Goal: Task Accomplishment & Management: Manage account settings

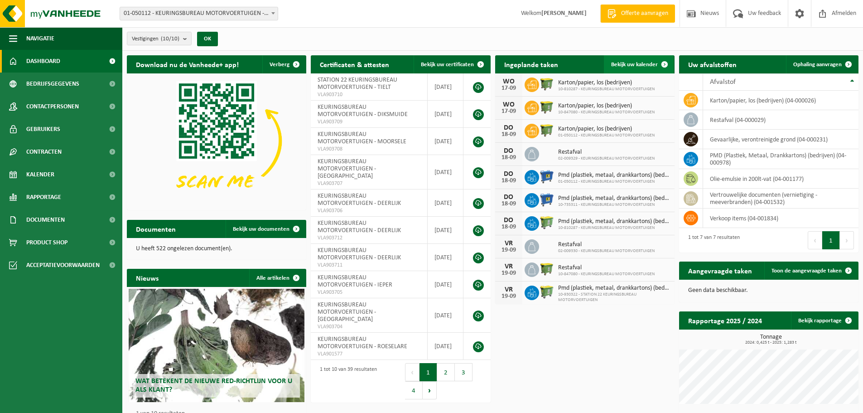
click at [651, 64] on span "Bekijk uw kalender" at bounding box center [634, 65] width 47 height 6
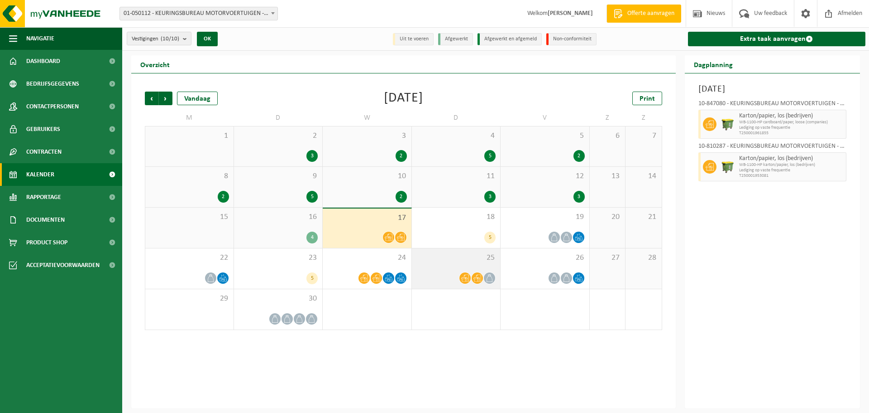
click at [449, 272] on div at bounding box center [457, 278] width 80 height 12
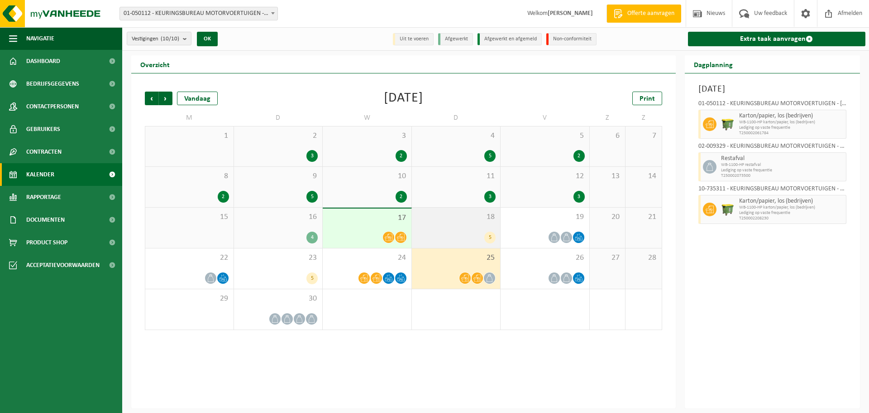
click at [489, 241] on div "5" at bounding box center [490, 237] width 11 height 12
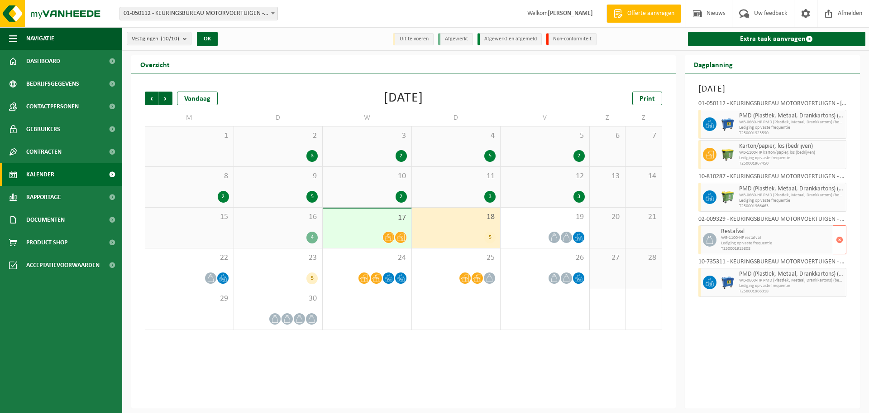
click at [709, 242] on icon at bounding box center [710, 239] width 8 height 8
click at [722, 230] on span "Restafval" at bounding box center [776, 231] width 110 height 7
click at [728, 230] on span "Restafval" at bounding box center [776, 231] width 110 height 7
click at [705, 239] on span at bounding box center [710, 240] width 14 height 14
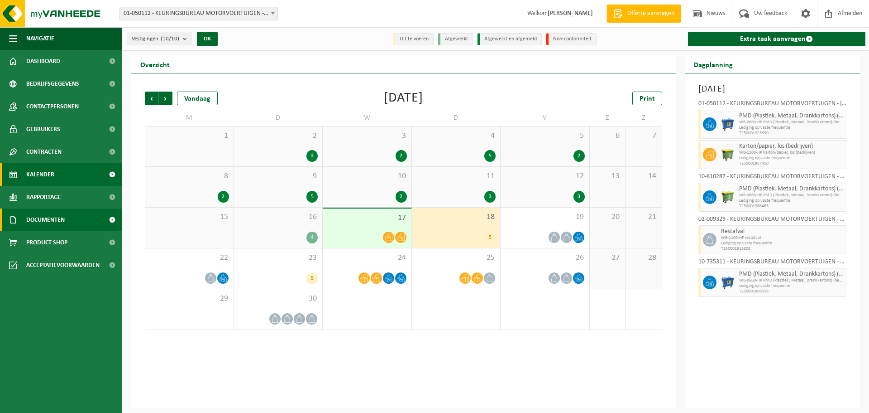
click at [51, 220] on span "Documenten" at bounding box center [45, 219] width 38 height 23
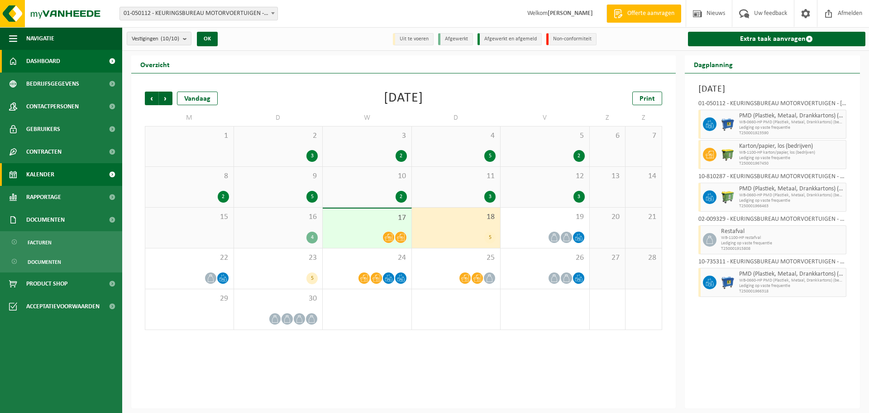
click at [61, 64] on link "Dashboard" at bounding box center [61, 61] width 122 height 23
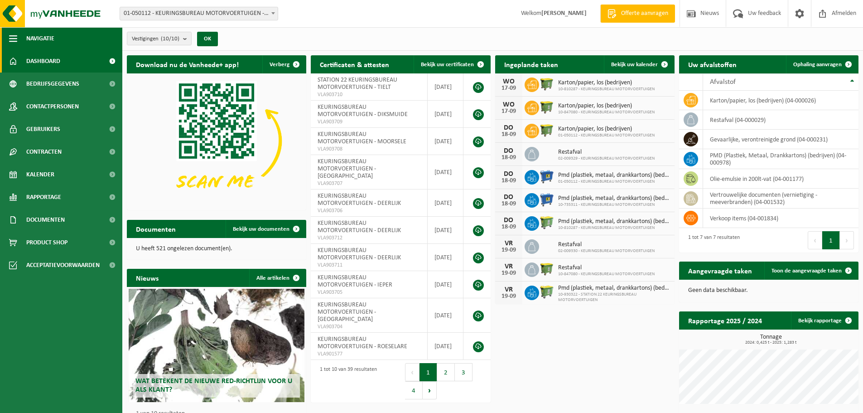
click at [8, 36] on button "Navigatie" at bounding box center [61, 38] width 122 height 23
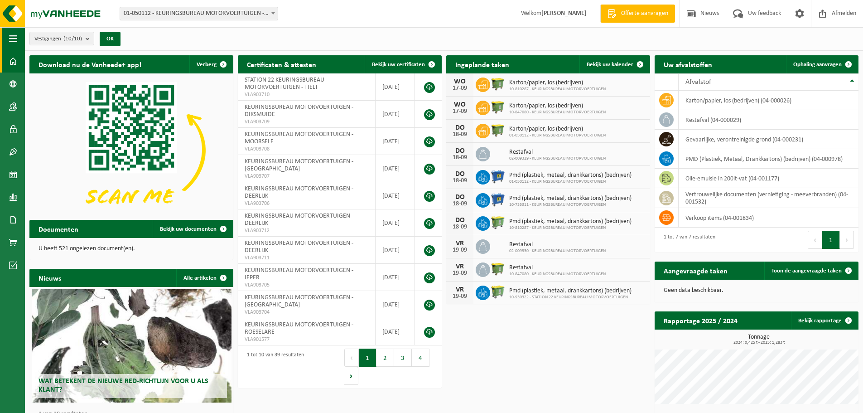
click at [8, 36] on button "Navigatie" at bounding box center [12, 38] width 25 height 23
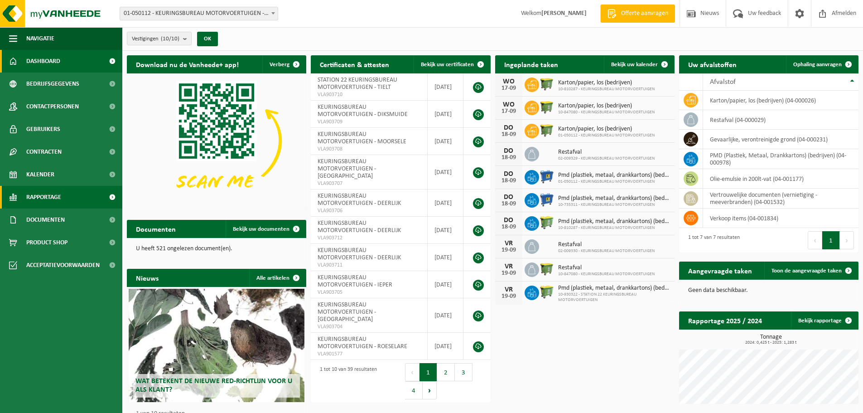
click at [58, 199] on span "Rapportage" at bounding box center [43, 197] width 35 height 23
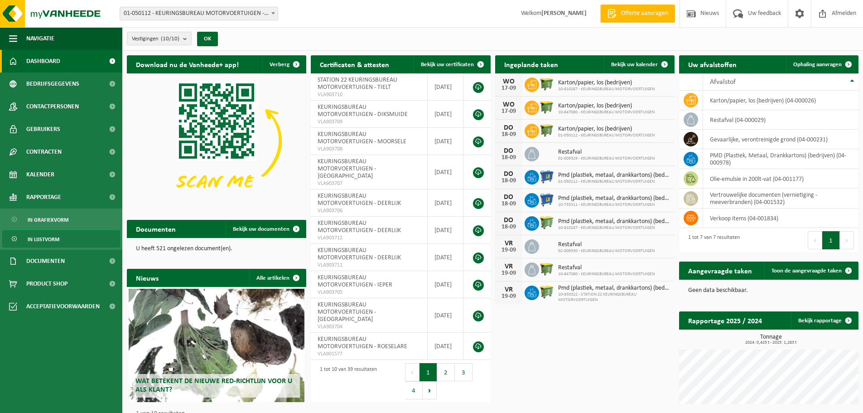
click at [56, 238] on span "In lijstvorm" at bounding box center [44, 238] width 32 height 17
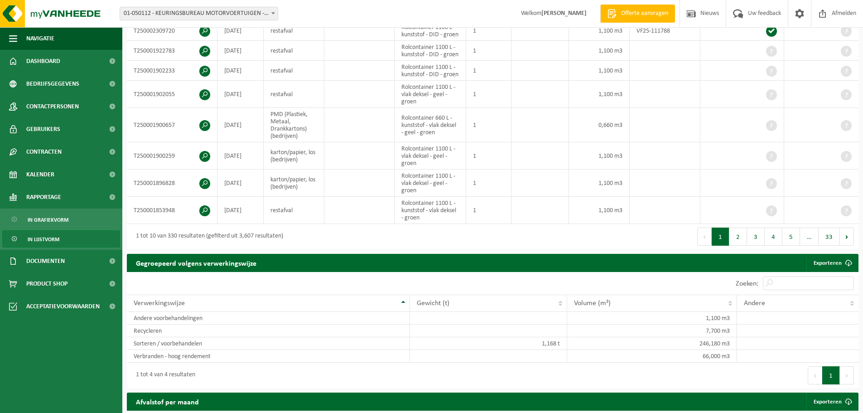
scroll to position [178, 0]
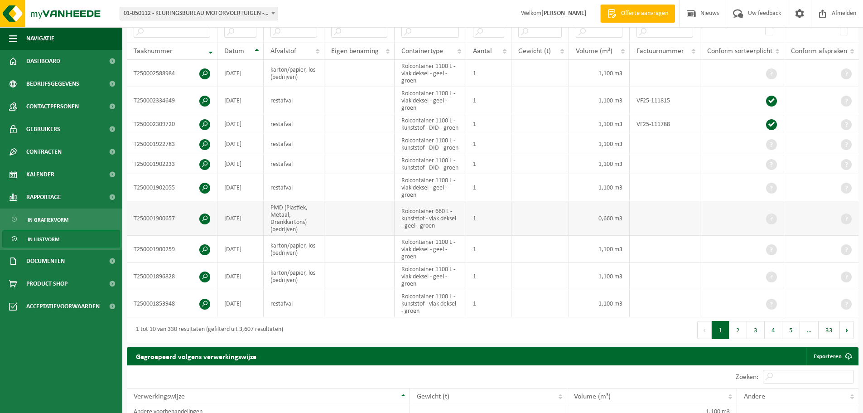
click at [204, 214] on span at bounding box center [204, 218] width 11 height 11
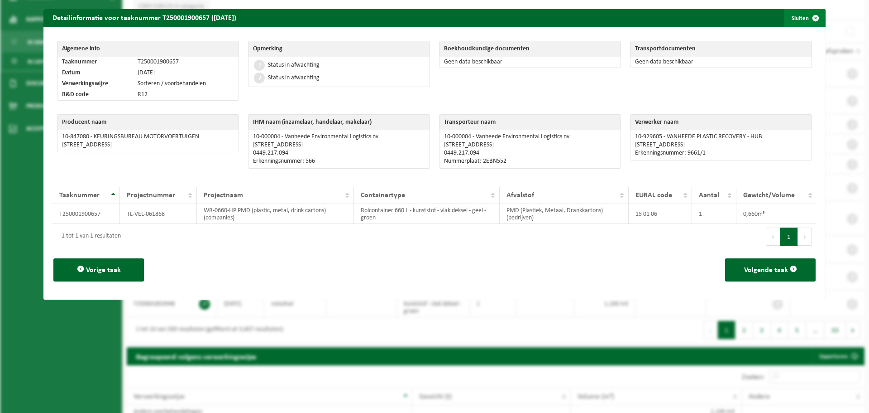
click at [807, 20] on span "button" at bounding box center [816, 18] width 18 height 18
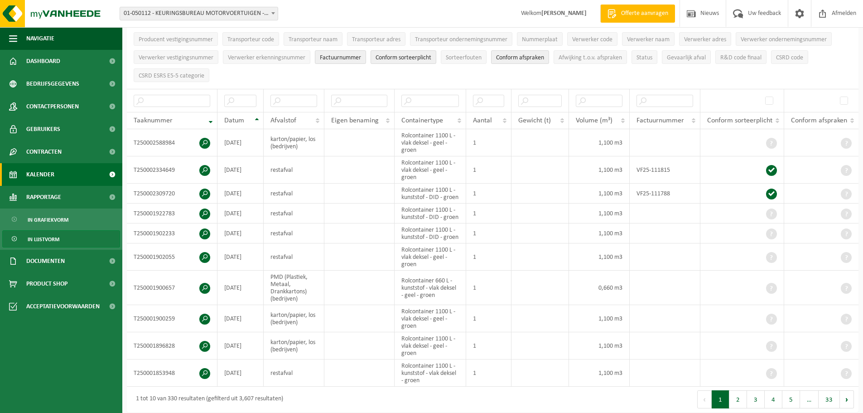
scroll to position [0, 0]
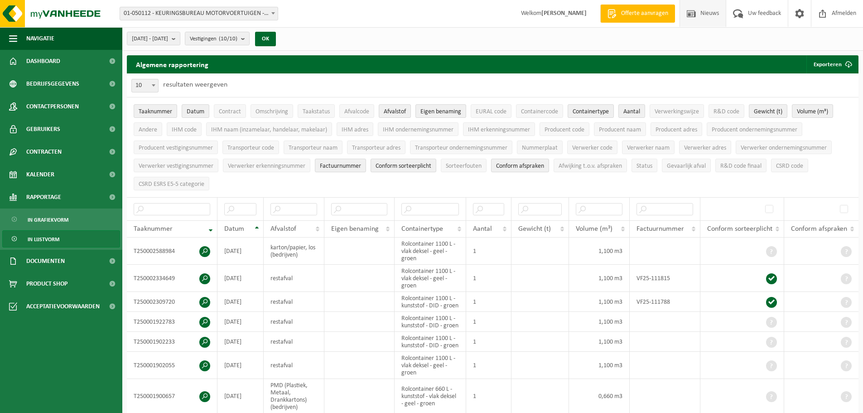
click at [700, 15] on span "Nieuws" at bounding box center [709, 13] width 23 height 27
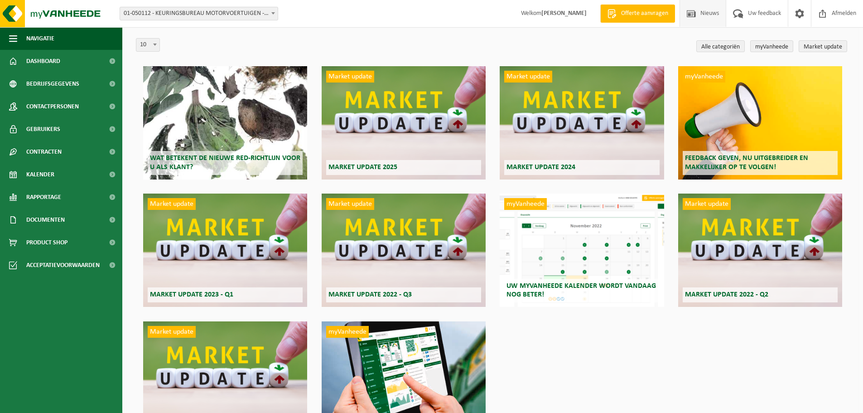
scroll to position [3, 0]
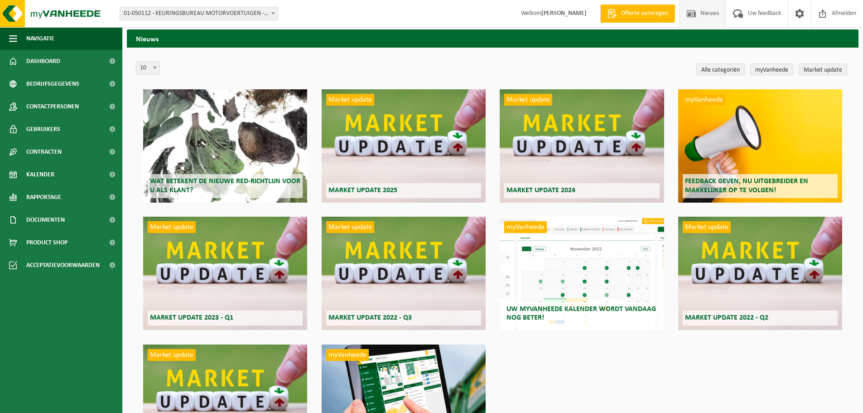
click at [402, 115] on div "Market update Market update 2025" at bounding box center [404, 145] width 164 height 113
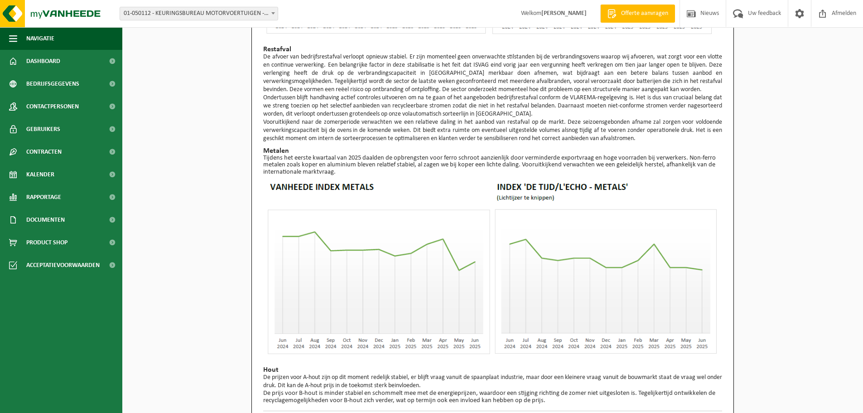
scroll to position [602, 0]
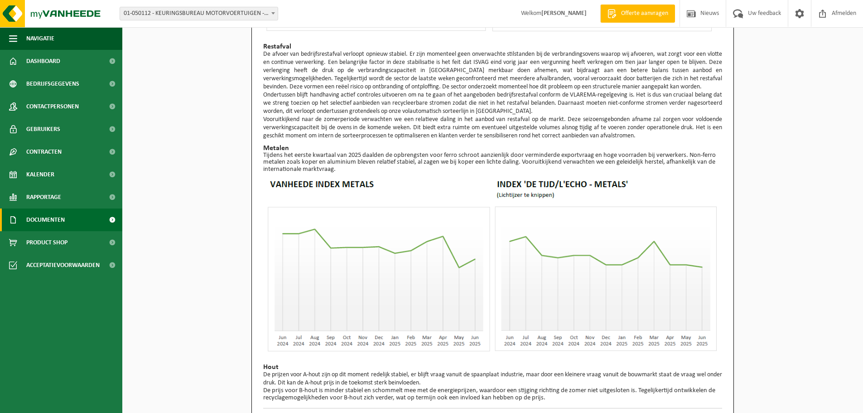
click at [60, 222] on span "Documenten" at bounding box center [45, 219] width 38 height 23
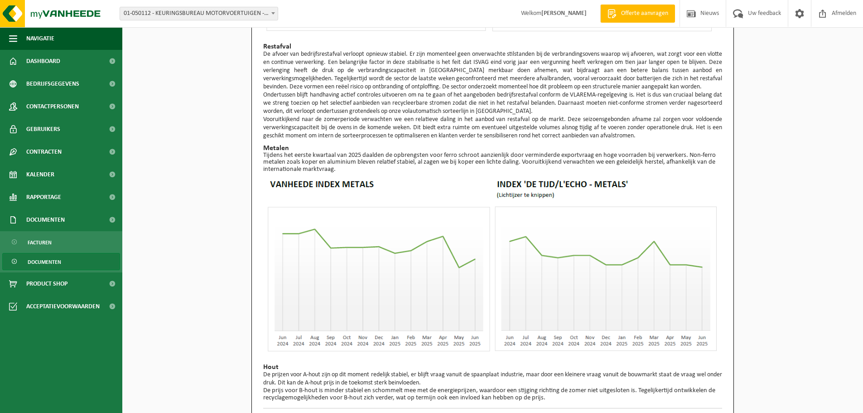
click at [45, 260] on span "Documenten" at bounding box center [45, 261] width 34 height 17
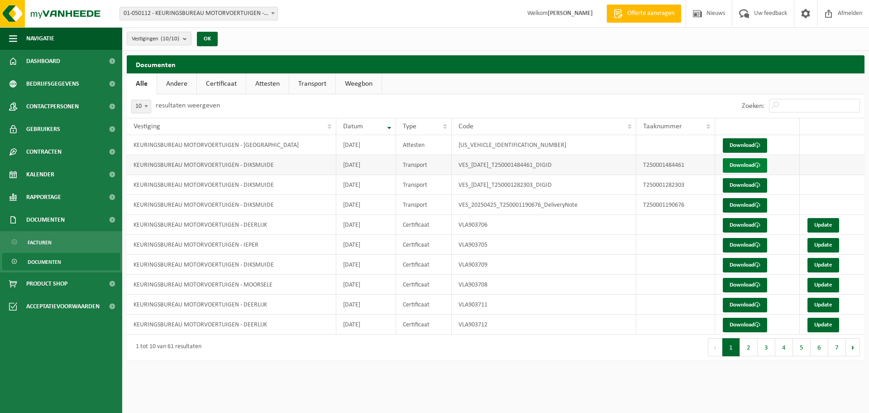
click at [734, 163] on link "Download" at bounding box center [745, 165] width 44 height 14
click at [52, 308] on span "Acceptatievoorwaarden" at bounding box center [62, 306] width 73 height 23
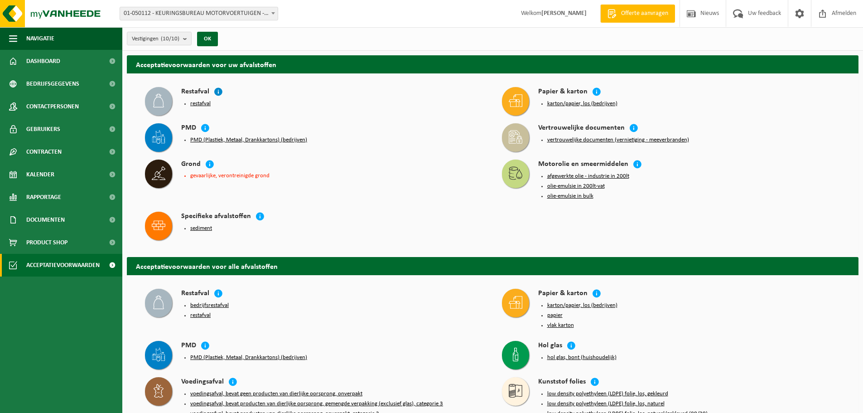
click at [217, 90] on icon at bounding box center [218, 91] width 9 height 9
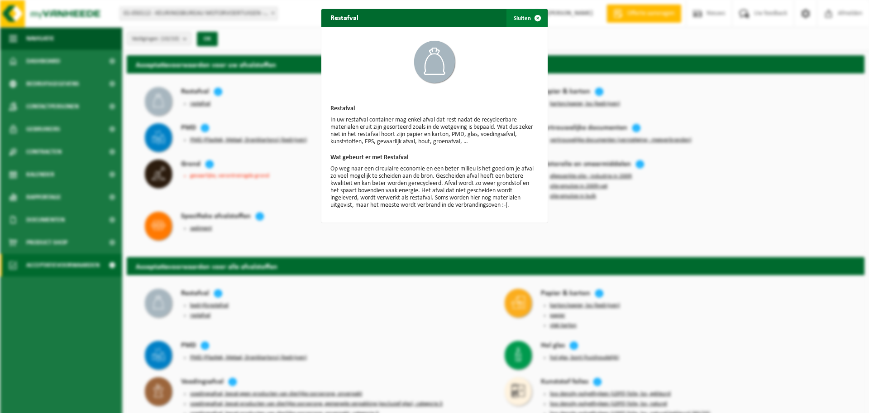
click at [533, 14] on span "button" at bounding box center [538, 18] width 18 height 18
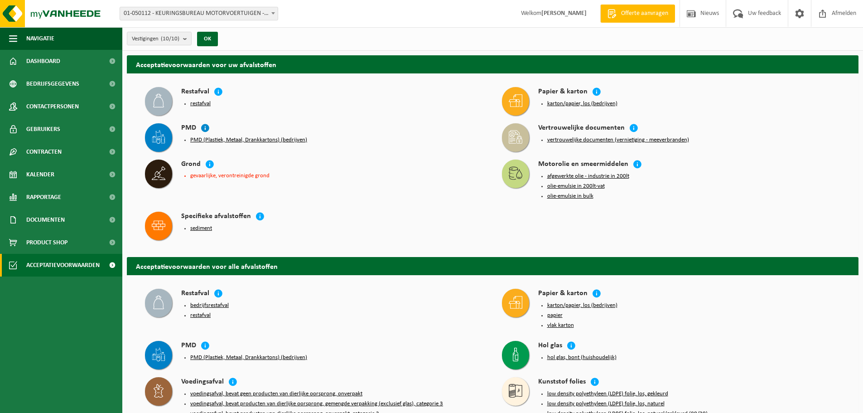
click at [204, 126] on icon at bounding box center [205, 127] width 9 height 9
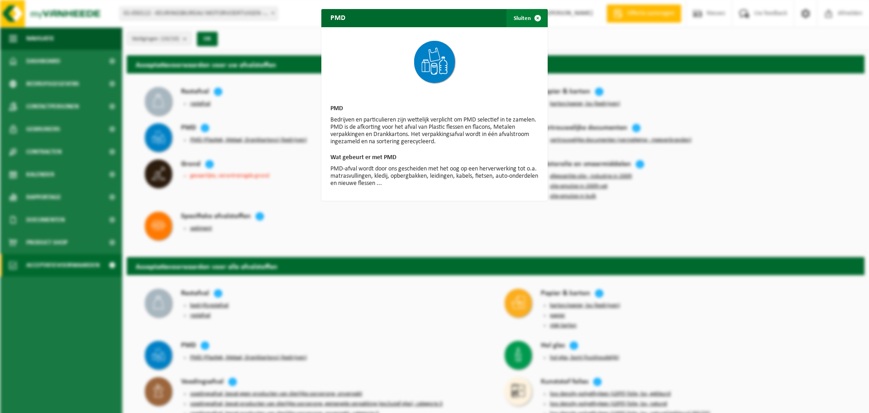
click at [522, 19] on button "Sluiten" at bounding box center [527, 18] width 40 height 18
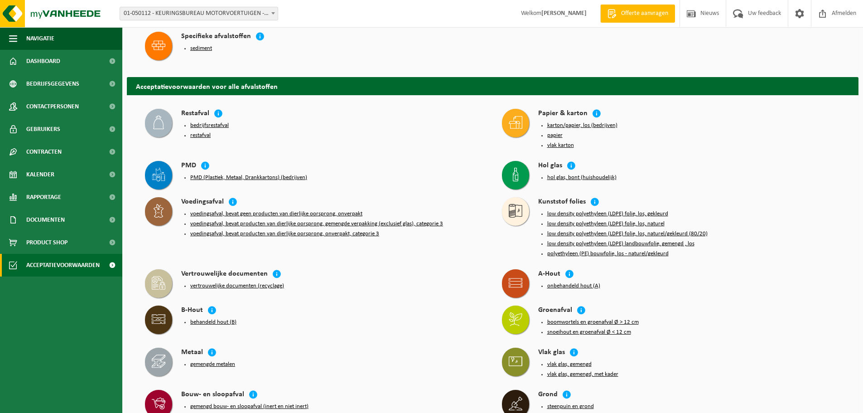
scroll to position [181, 0]
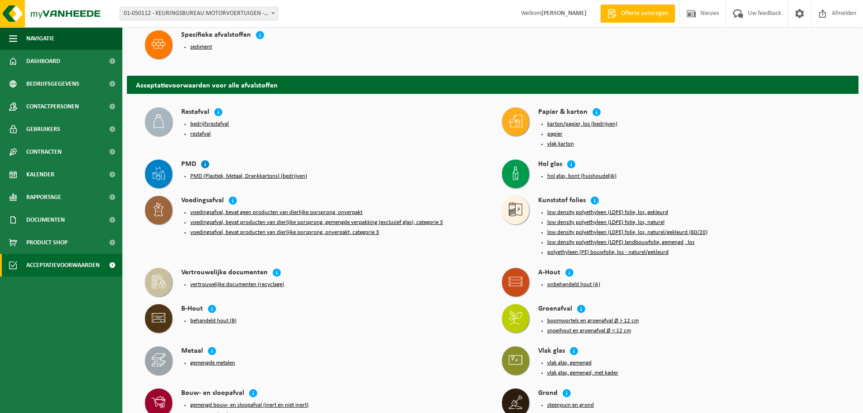
click at [202, 161] on icon at bounding box center [205, 163] width 9 height 9
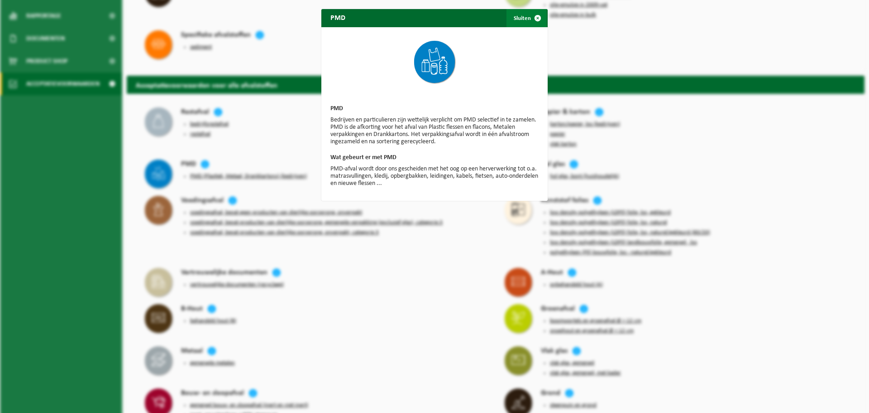
click at [533, 17] on span "button" at bounding box center [538, 18] width 18 height 18
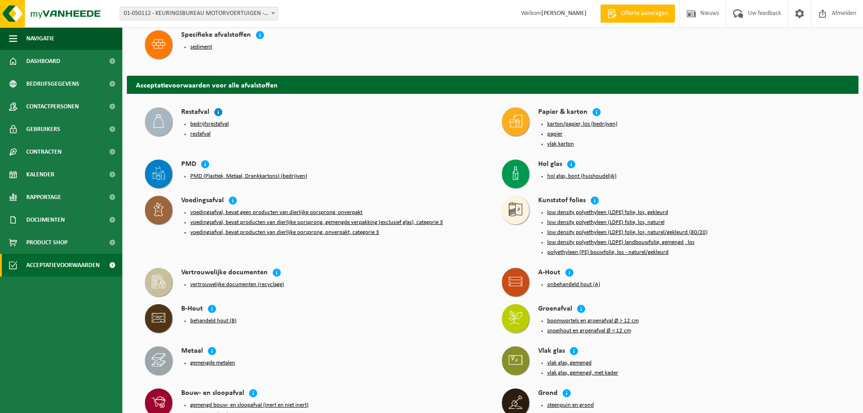
click at [215, 109] on icon at bounding box center [218, 111] width 9 height 9
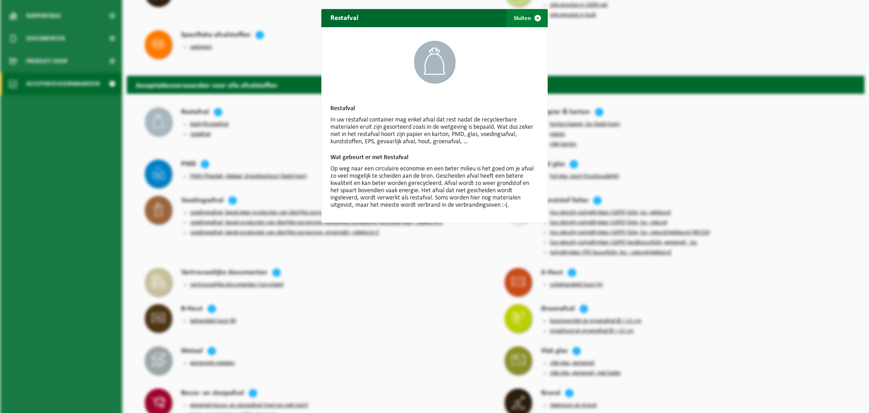
click at [515, 14] on button "Sluiten" at bounding box center [527, 18] width 40 height 18
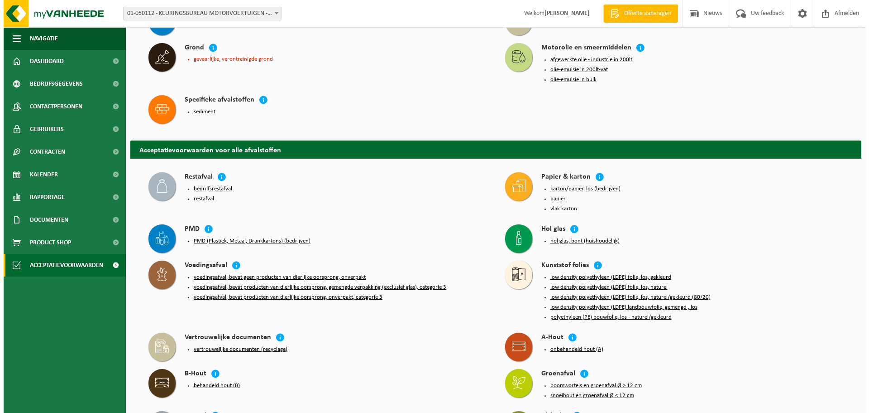
scroll to position [124, 0]
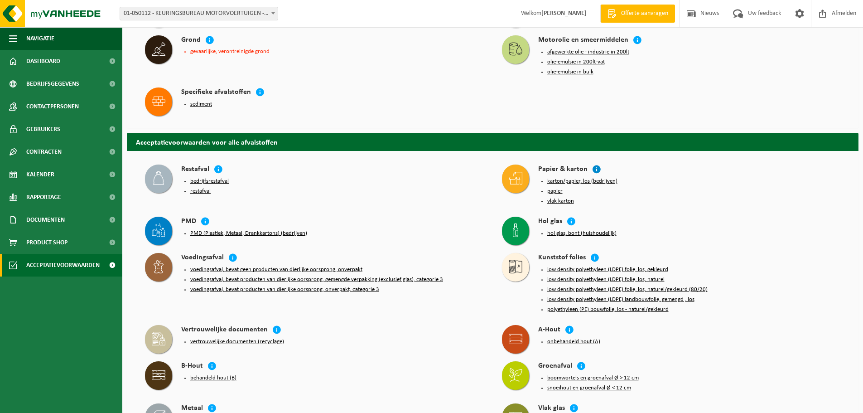
click at [596, 164] on icon at bounding box center [596, 168] width 9 height 9
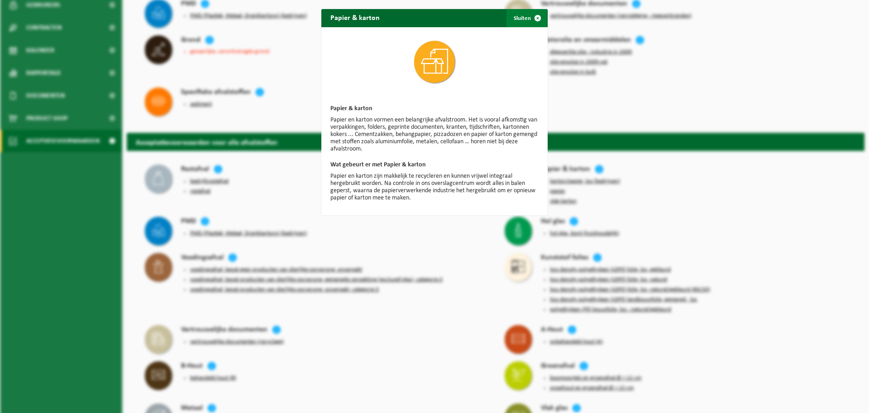
click at [529, 19] on span "button" at bounding box center [538, 18] width 18 height 18
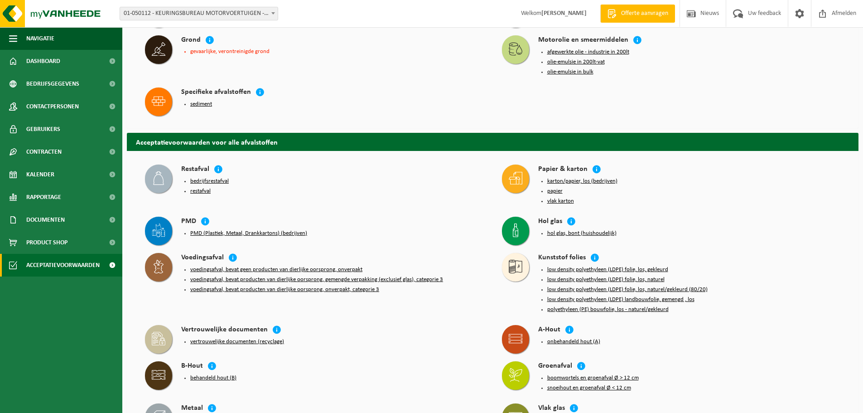
click at [205, 187] on button "restafval" at bounding box center [200, 190] width 20 height 7
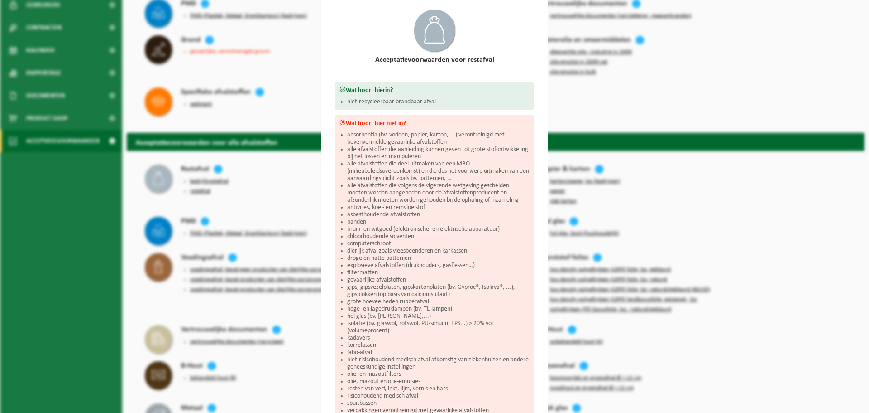
scroll to position [9, 0]
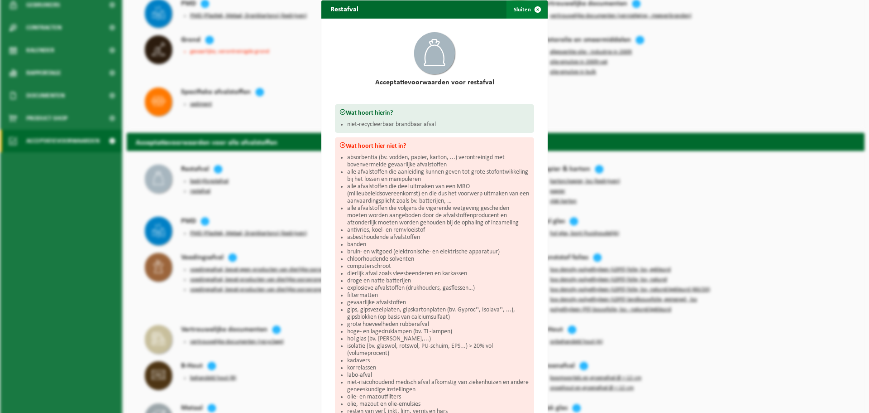
click at [532, 13] on span "button" at bounding box center [538, 9] width 18 height 18
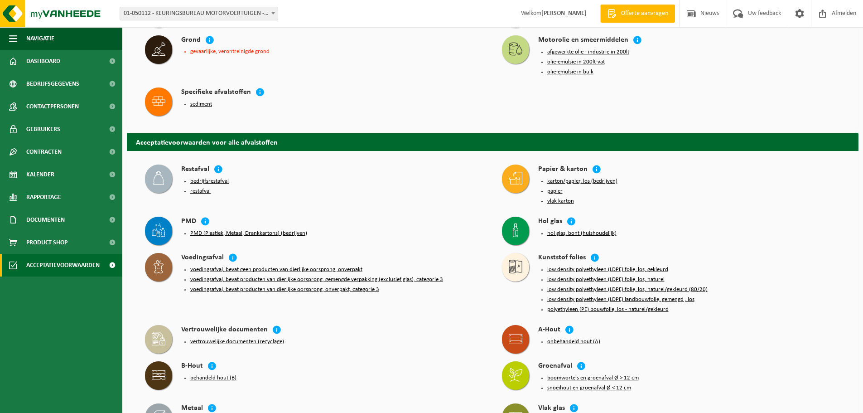
click at [196, 230] on button "PMD (Plastiek, Metaal, Drankkartons) (bedrijven)" at bounding box center [248, 233] width 117 height 7
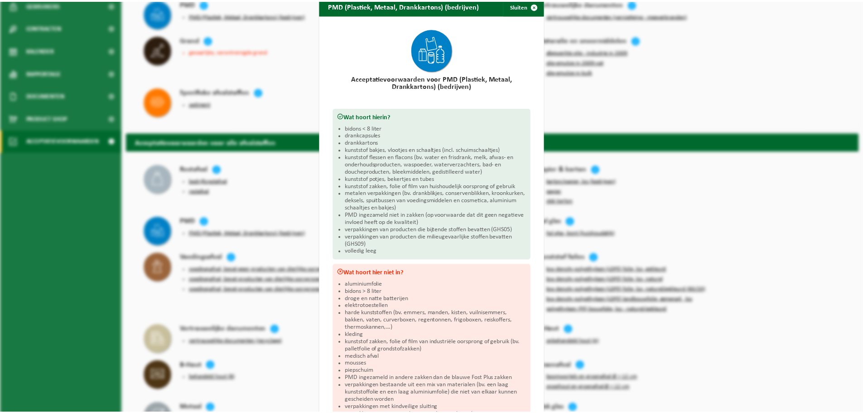
scroll to position [0, 0]
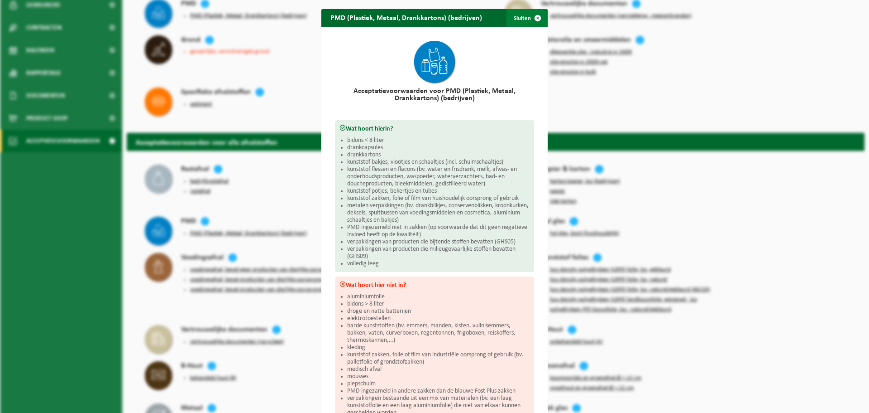
click at [529, 19] on span "button" at bounding box center [538, 18] width 18 height 18
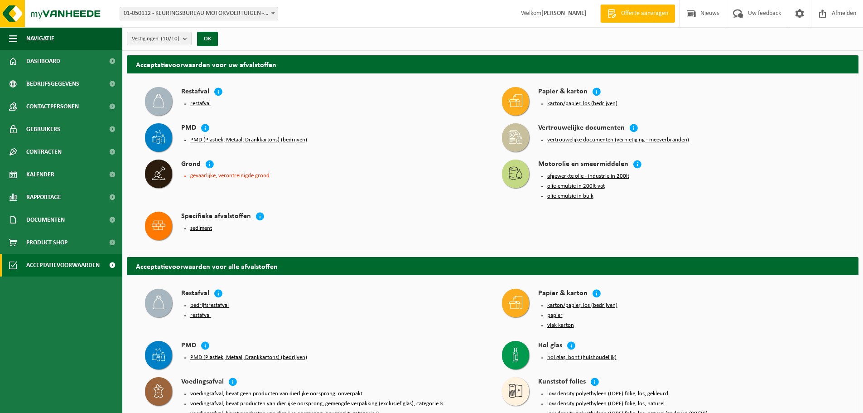
click at [206, 139] on button "PMD (Plastiek, Metaal, Drankkartons) (bedrijven)" at bounding box center [248, 139] width 117 height 7
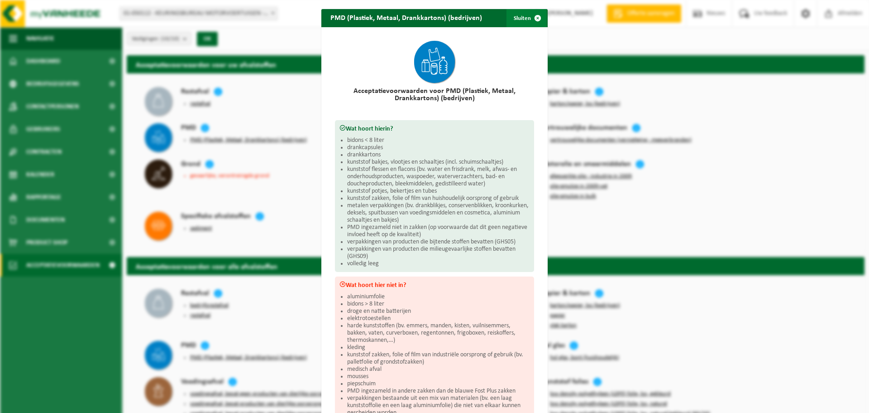
click at [537, 21] on span "button" at bounding box center [538, 18] width 18 height 18
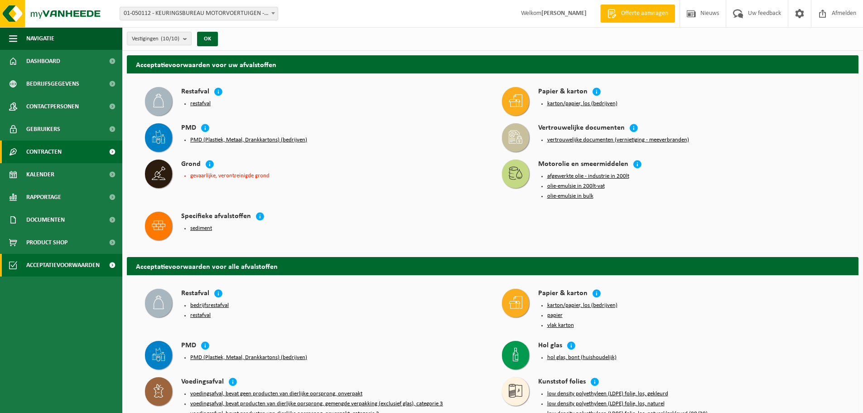
click at [63, 154] on link "Contracten" at bounding box center [61, 151] width 122 height 23
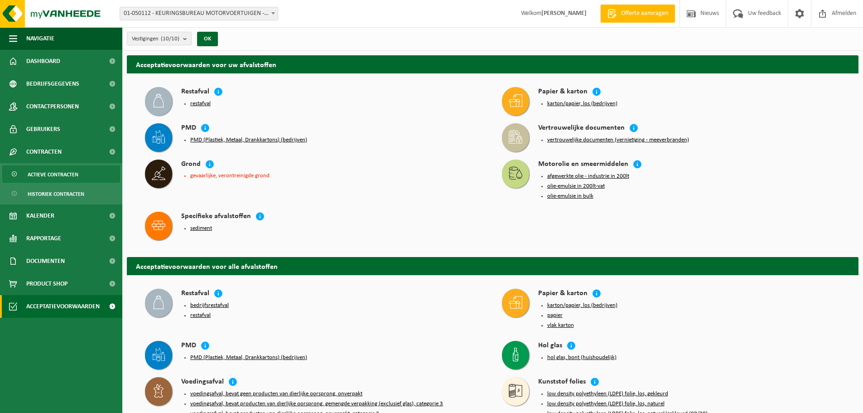
click at [67, 178] on span "Actieve contracten" at bounding box center [53, 174] width 51 height 17
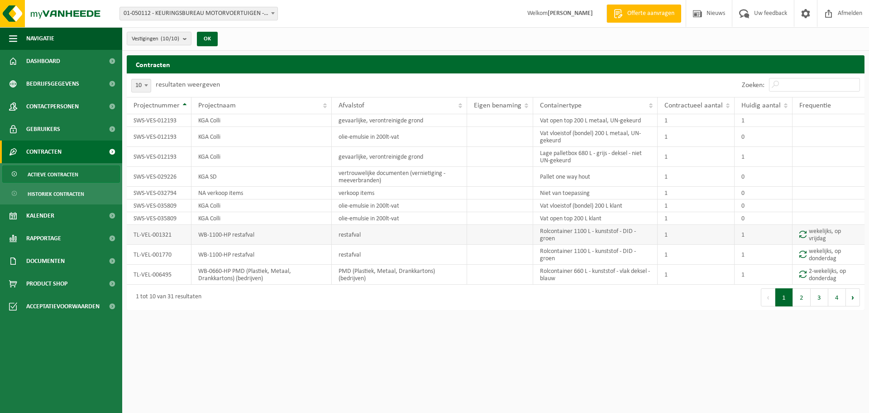
click at [345, 235] on td "restafval" at bounding box center [399, 235] width 135 height 20
click at [159, 238] on td "TL-VEL-001321" at bounding box center [159, 235] width 65 height 20
